Goal: Information Seeking & Learning: Learn about a topic

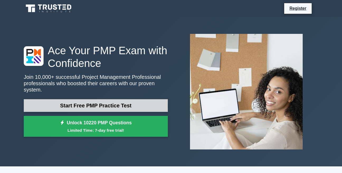
click at [92, 103] on link "Start Free PMP Practice Test" at bounding box center [96, 105] width 144 height 13
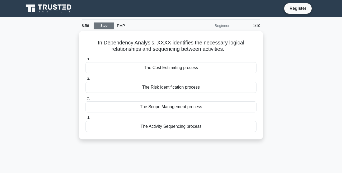
click at [108, 26] on link "Stop" at bounding box center [104, 25] width 20 height 7
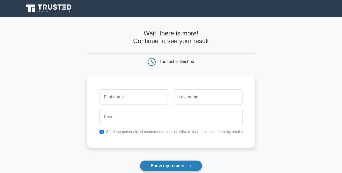
click at [153, 165] on button "Show my results" at bounding box center [171, 165] width 62 height 11
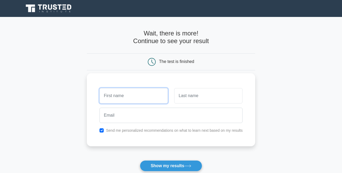
click at [112, 98] on input "text" at bounding box center [134, 95] width 68 height 15
type input "bertha"
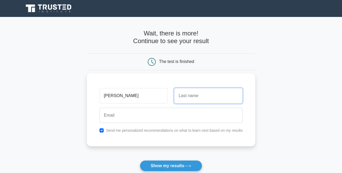
click at [181, 93] on input "text" at bounding box center [208, 95] width 68 height 15
type input "salima"
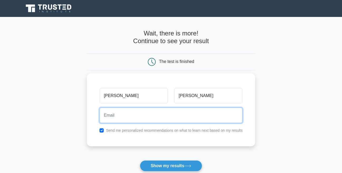
click at [109, 119] on input "email" at bounding box center [171, 115] width 143 height 15
type input "salimabertha17@gmail.com"
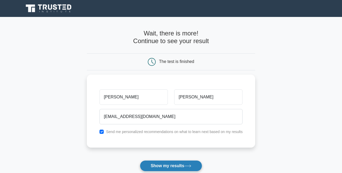
click at [154, 166] on button "Show my results" at bounding box center [171, 165] width 62 height 11
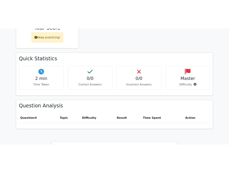
scroll to position [317, 0]
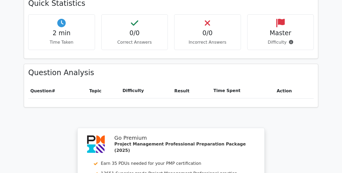
click at [96, 83] on th "Topic" at bounding box center [103, 90] width 33 height 15
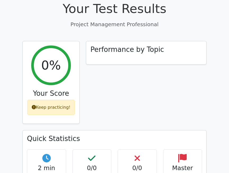
scroll to position [170, 0]
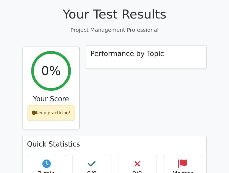
click at [133, 50] on h3 "Performance by Topic" at bounding box center [126, 54] width 73 height 8
drag, startPoint x: 133, startPoint y: 33, endPoint x: 115, endPoint y: 38, distance: 18.8
click at [115, 50] on h3 "Performance by Topic" at bounding box center [126, 54] width 73 height 8
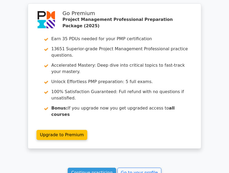
scroll to position [443, 0]
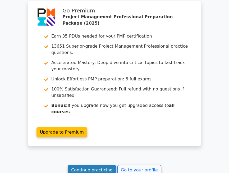
click at [100, 165] on link "Continue practicing" at bounding box center [92, 170] width 48 height 10
drag, startPoint x: 100, startPoint y: 134, endPoint x: 100, endPoint y: 131, distance: 3.4
click at [100, 165] on link "Continue practicing" at bounding box center [92, 170] width 48 height 10
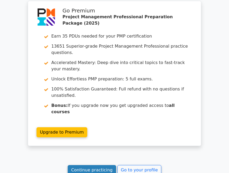
click at [100, 165] on link "Continue practicing" at bounding box center [92, 170] width 48 height 10
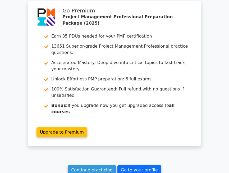
click at [118, 165] on link "Go to your profile" at bounding box center [139, 170] width 44 height 10
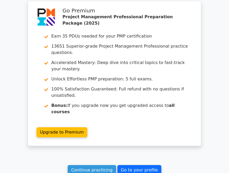
click at [118, 165] on link "Go to your profile" at bounding box center [139, 170] width 44 height 10
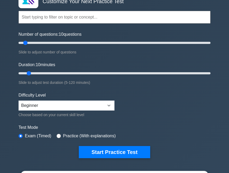
scroll to position [39, 0]
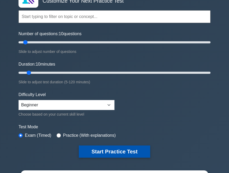
click at [116, 151] on button "Start Practice Test" at bounding box center [114, 151] width 71 height 12
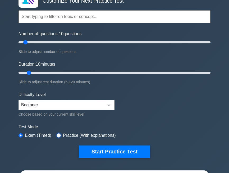
click at [59, 135] on input "radio" at bounding box center [59, 135] width 4 height 4
radio input "true"
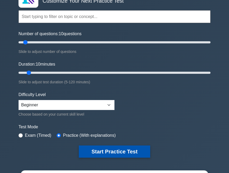
click at [106, 151] on button "Start Practice Test" at bounding box center [114, 151] width 71 height 12
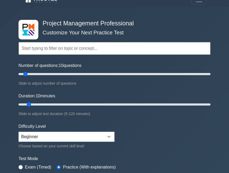
scroll to position [1, 0]
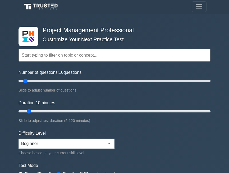
click at [27, 55] on input "text" at bounding box center [114, 55] width 192 height 13
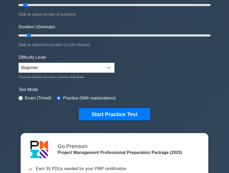
scroll to position [79, 0]
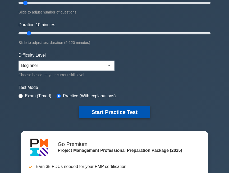
type input "professional ethics"
click at [129, 108] on button "Start Practice Test" at bounding box center [114, 112] width 71 height 12
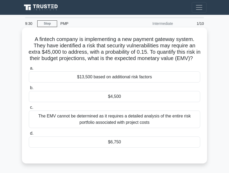
click at [105, 127] on div "The EMV cannot be determined as it requires a detailed analysis of the entire r…" at bounding box center [114, 118] width 171 height 17
click at [29, 109] on input "c. The EMV cannot be determined as it requires a detailed analysis of the entir…" at bounding box center [29, 107] width 0 height 3
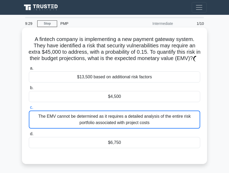
click at [105, 127] on div "The EMV cannot be determined as it requires a detailed analysis of the entire r…" at bounding box center [114, 119] width 171 height 18
click at [29, 109] on input "c. The EMV cannot be determined as it requires a detailed analysis of the entir…" at bounding box center [29, 107] width 0 height 3
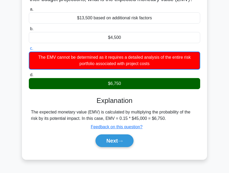
scroll to position [62, 0]
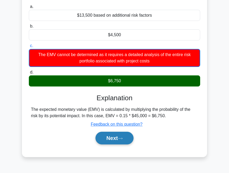
click at [123, 140] on icon at bounding box center [120, 138] width 5 height 3
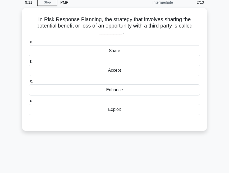
scroll to position [0, 0]
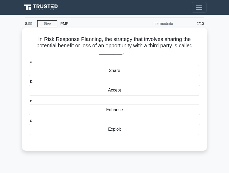
click at [118, 69] on div "Share" at bounding box center [114, 70] width 171 height 11
click at [29, 64] on input "a. Share" at bounding box center [29, 61] width 0 height 3
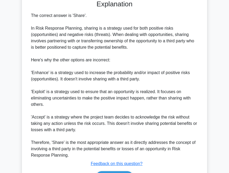
scroll to position [176, 0]
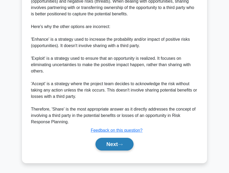
click at [125, 142] on button "Next" at bounding box center [114, 144] width 38 height 13
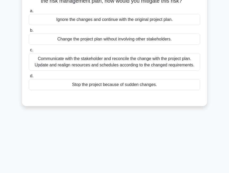
scroll to position [0, 0]
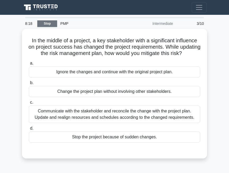
click at [50, 22] on link "Stop" at bounding box center [47, 23] width 20 height 7
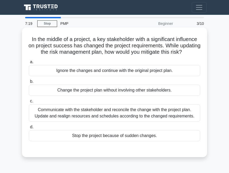
click at [118, 76] on div "Ignore the changes and continue with the original project plan." at bounding box center [114, 70] width 171 height 11
click at [29, 64] on input "a. Ignore the changes and continue with the original project plan." at bounding box center [29, 61] width 0 height 3
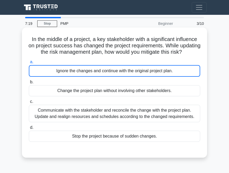
click at [118, 77] on div "Ignore the changes and continue with the original project plan." at bounding box center [114, 71] width 171 height 12
click at [29, 64] on input "a. Ignore the changes and continue with the original project plan." at bounding box center [29, 61] width 0 height 3
click at [43, 74] on div "Ignore the changes and continue with the original project plan." at bounding box center [114, 71] width 171 height 12
click at [29, 64] on input "a. Ignore the changes and continue with the original project plan." at bounding box center [29, 61] width 0 height 3
click at [43, 74] on div "Ignore the changes and continue with the original project plan." at bounding box center [114, 71] width 171 height 12
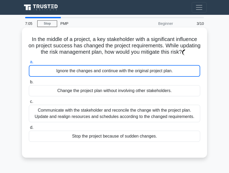
click at [29, 64] on input "a. Ignore the changes and continue with the original project plan." at bounding box center [29, 61] width 0 height 3
drag, startPoint x: 43, startPoint y: 74, endPoint x: 29, endPoint y: 69, distance: 14.7
click at [29, 69] on label "a. Ignore the changes and continue with the original project plan." at bounding box center [114, 68] width 171 height 18
click at [29, 64] on input "a. Ignore the changes and continue with the original project plan." at bounding box center [29, 61] width 0 height 3
click at [29, 69] on label "a. Ignore the changes and continue with the original project plan." at bounding box center [114, 68] width 171 height 18
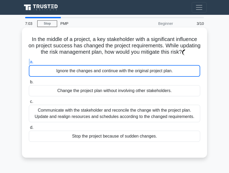
click at [29, 64] on input "a. Ignore the changes and continue with the original project plan." at bounding box center [29, 61] width 0 height 3
click at [61, 116] on div "Communicate with the stakeholder and reconcile the change with the project plan…" at bounding box center [114, 113] width 171 height 17
click at [29, 103] on input "c. Communicate with the stakeholder and reconcile the change with the project p…" at bounding box center [29, 101] width 0 height 3
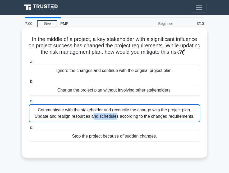
click at [61, 116] on div "Communicate with the stakeholder and reconcile the change with the project plan…" at bounding box center [114, 113] width 171 height 18
click at [29, 103] on input "c. Communicate with the stakeholder and reconcile the change with the project p…" at bounding box center [29, 100] width 0 height 3
drag, startPoint x: 61, startPoint y: 116, endPoint x: 90, endPoint y: 125, distance: 30.5
click at [90, 122] on div "Communicate with the stakeholder and reconcile the change with the project plan…" at bounding box center [114, 113] width 171 height 18
click at [29, 103] on input "c. Communicate with the stakeholder and reconcile the change with the project p…" at bounding box center [29, 100] width 0 height 3
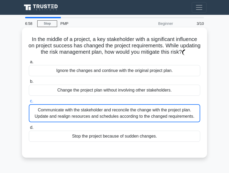
click at [90, 122] on div "Communicate with the stakeholder and reconcile the change with the project plan…" at bounding box center [114, 113] width 171 height 18
click at [29, 103] on input "c. Communicate with the stakeholder and reconcile the change with the project p…" at bounding box center [29, 100] width 0 height 3
click at [90, 122] on div "Communicate with the stakeholder and reconcile the change with the project plan…" at bounding box center [114, 113] width 171 height 18
click at [29, 103] on input "c. Communicate with the stakeholder and reconcile the change with the project p…" at bounding box center [29, 100] width 0 height 3
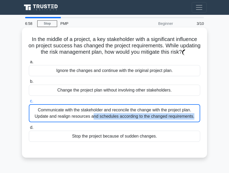
click at [90, 122] on div "Communicate with the stakeholder and reconcile the change with the project plan…" at bounding box center [114, 113] width 171 height 18
click at [29, 103] on input "c. Communicate with the stakeholder and reconcile the change with the project p…" at bounding box center [29, 100] width 0 height 3
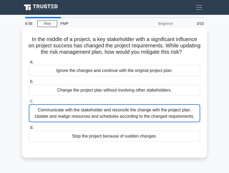
drag, startPoint x: 90, startPoint y: 125, endPoint x: 99, endPoint y: 141, distance: 18.4
click at [99, 141] on div "Stop the project because of sudden changes." at bounding box center [114, 136] width 171 height 11
click at [29, 129] on input "d. Stop the project because of sudden changes." at bounding box center [29, 127] width 0 height 3
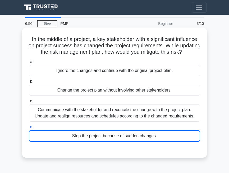
click at [99, 141] on div "Stop the project because of sudden changes." at bounding box center [114, 136] width 171 height 12
click at [29, 129] on input "d. Stop the project because of sudden changes." at bounding box center [29, 126] width 0 height 3
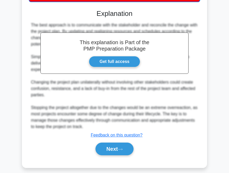
scroll to position [151, 0]
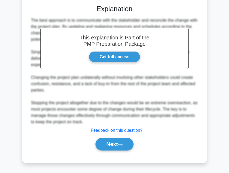
click at [162, 113] on div "The best approach is to communicate with the stakeholder and reconcile the chan…" at bounding box center [114, 71] width 167 height 108
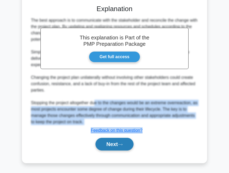
drag, startPoint x: 96, startPoint y: 100, endPoint x: 118, endPoint y: 145, distance: 50.0
click at [118, 145] on div "This explanation is Part of the PMP Preparation Package Get full access Explana…" at bounding box center [114, 75] width 171 height 154
click at [118, 145] on button "Next" at bounding box center [114, 144] width 38 height 13
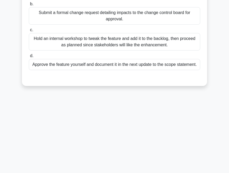
scroll to position [110, 0]
click at [118, 145] on div "6:44 Stop PMP Beginner 4/10 The city transit authority hired your team to desig…" at bounding box center [114, 38] width 190 height 264
